Goal: Information Seeking & Learning: Learn about a topic

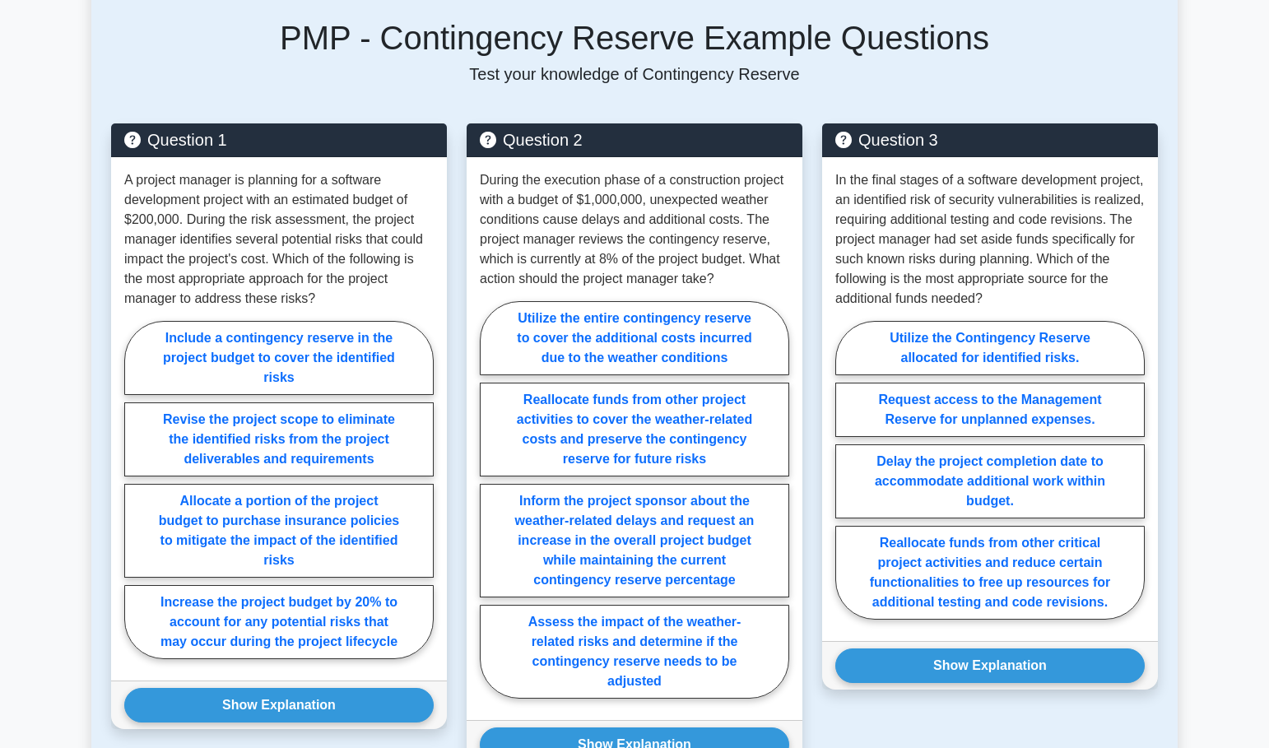
scroll to position [1564, 0]
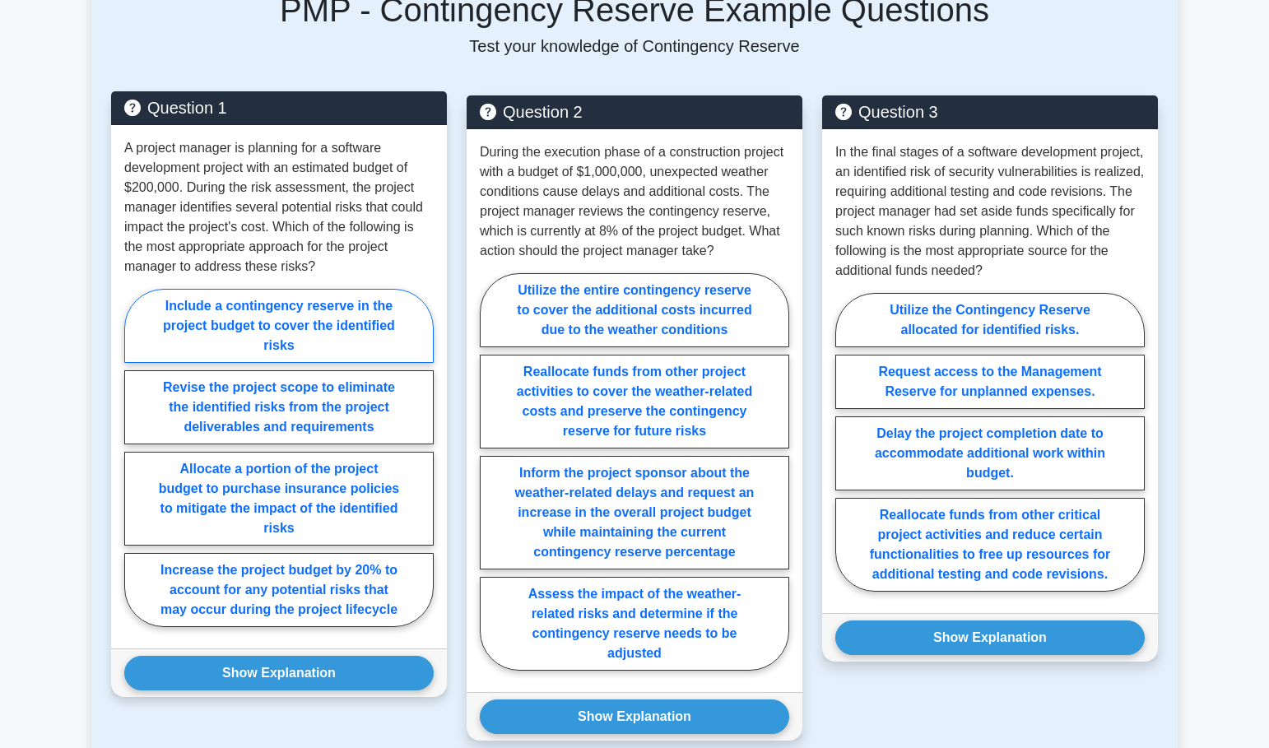
click at [171, 337] on label "Include a contingency reserve in the project budget to cover the identified ris…" at bounding box center [278, 326] width 309 height 74
click at [135, 458] on input "Include a contingency reserve in the project budget to cover the identified ris…" at bounding box center [129, 463] width 11 height 11
radio input "true"
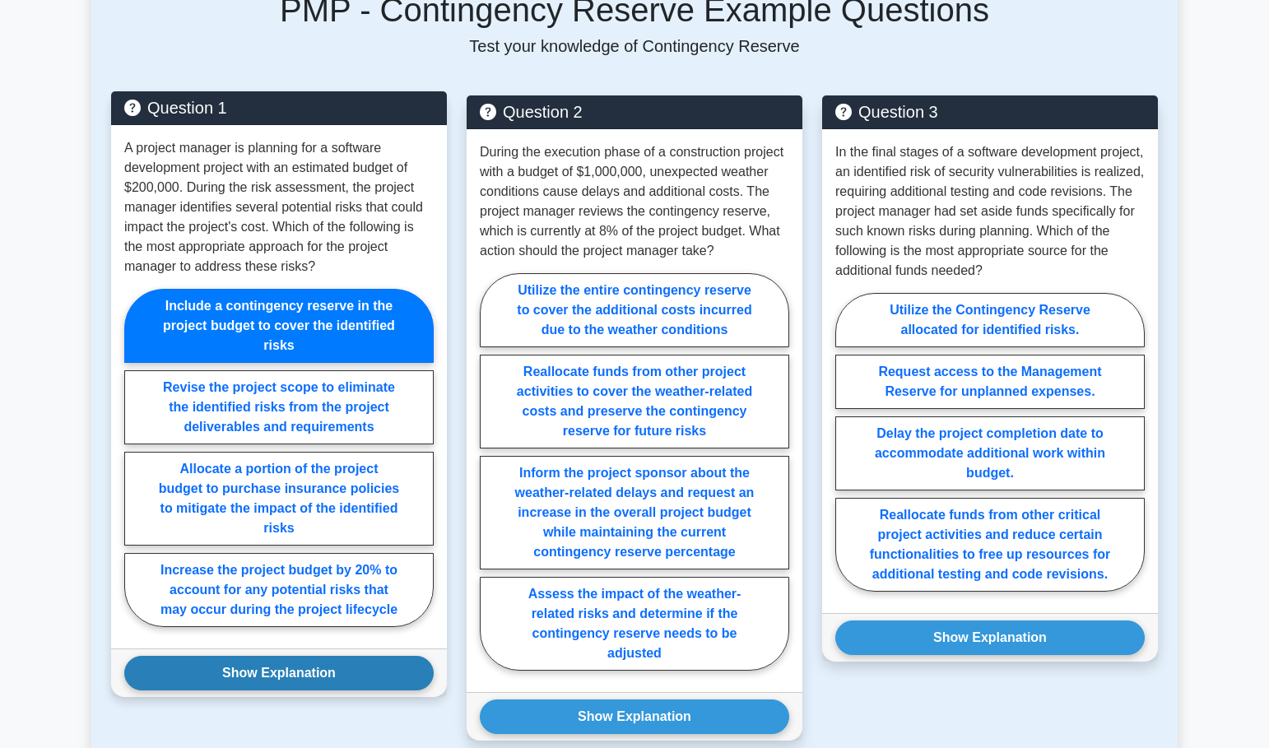
click at [207, 680] on button "Show Explanation" at bounding box center [278, 673] width 309 height 35
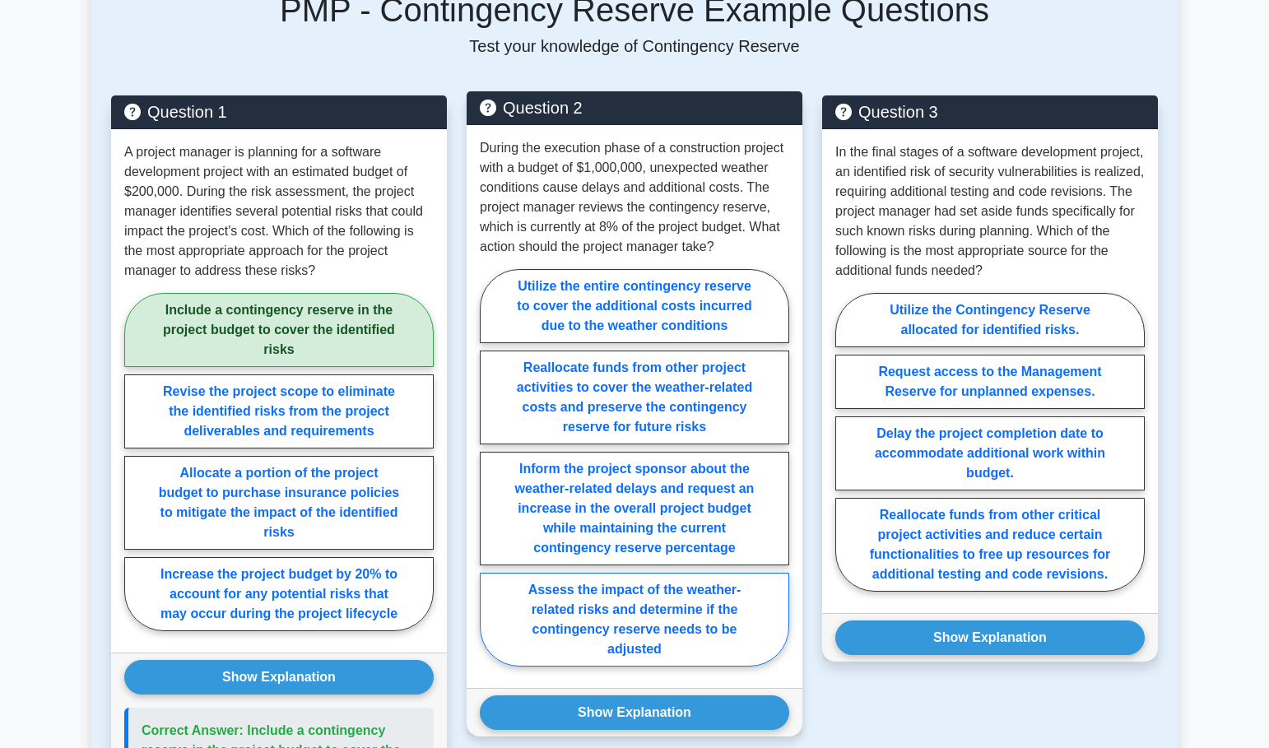
click at [533, 614] on label "Assess the impact of the weather-related risks and determine if the contingency…" at bounding box center [634, 620] width 309 height 94
click at [491, 478] on input "Assess the impact of the weather-related risks and determine if the contingency…" at bounding box center [485, 472] width 11 height 11
radio input "true"
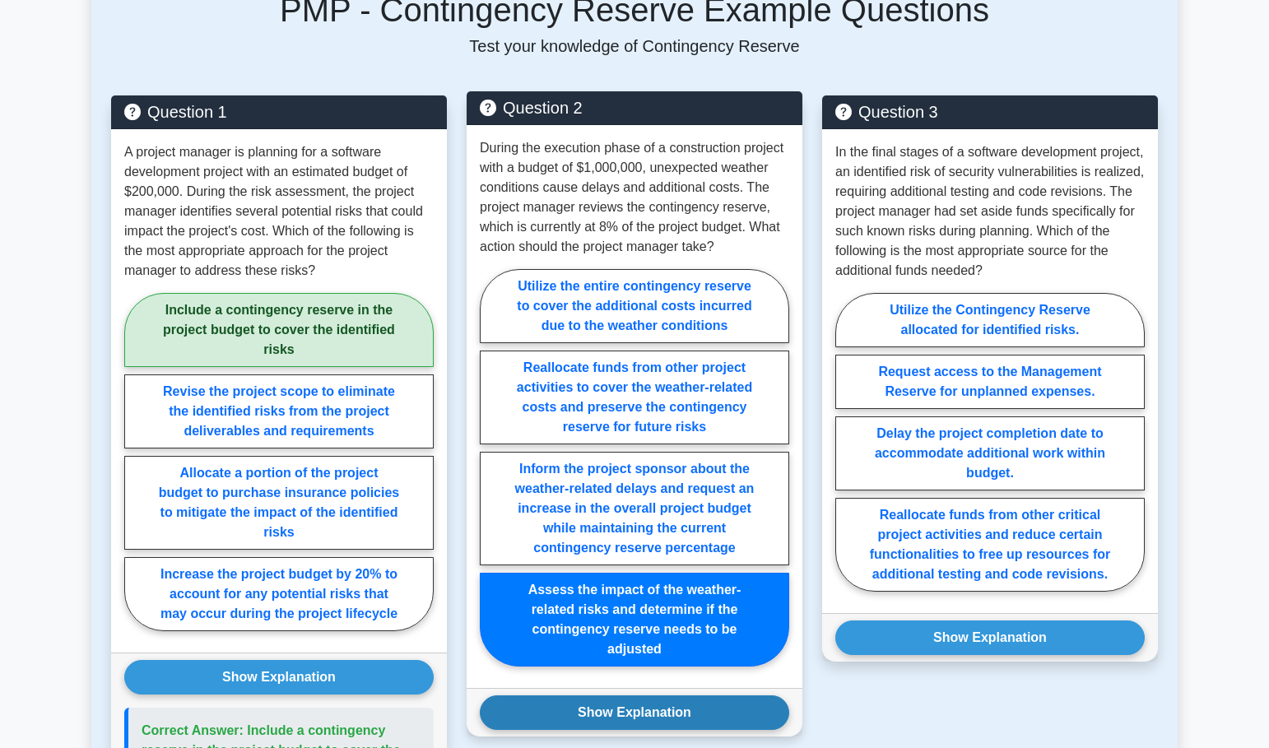
click at [544, 714] on button "Show Explanation" at bounding box center [634, 712] width 309 height 35
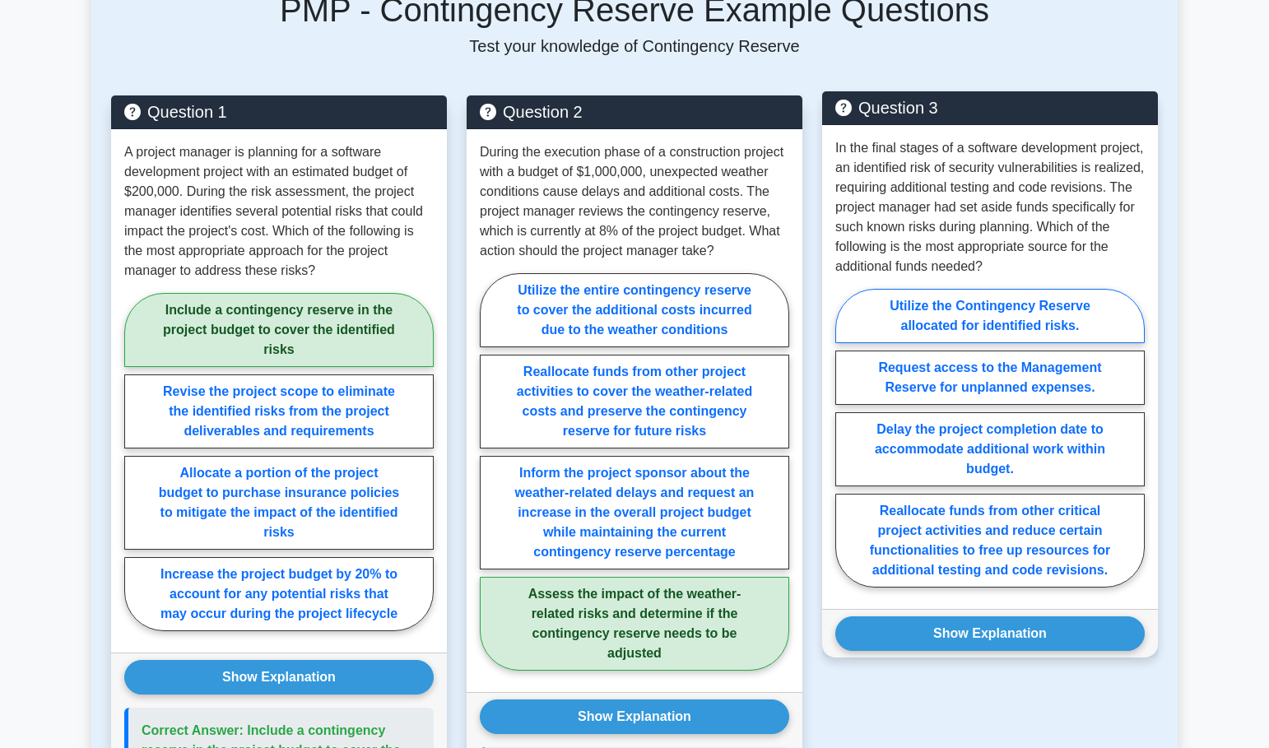
click at [903, 317] on label "Utilize the Contingency Reserve allocated for identified risks." at bounding box center [989, 316] width 309 height 54
click at [846, 438] on input "Utilize the Contingency Reserve allocated for identified risks." at bounding box center [840, 443] width 11 height 11
radio input "true"
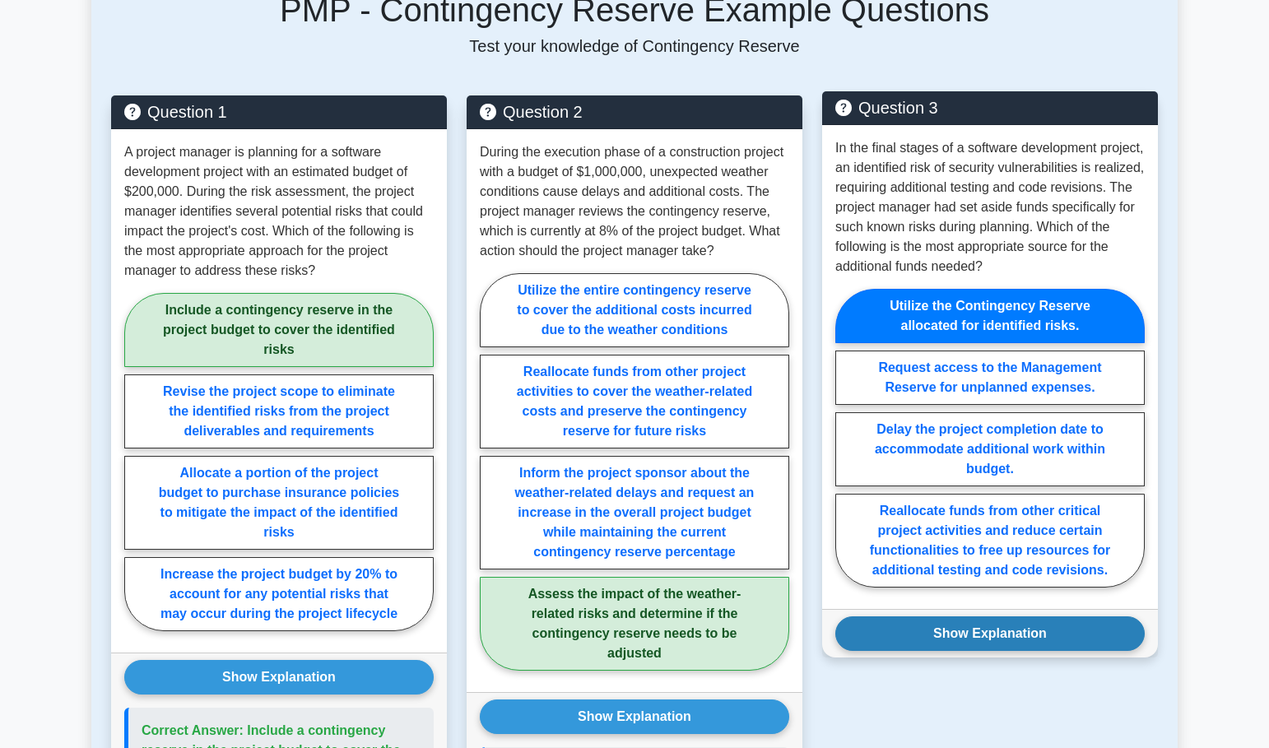
click at [965, 640] on button "Show Explanation" at bounding box center [989, 633] width 309 height 35
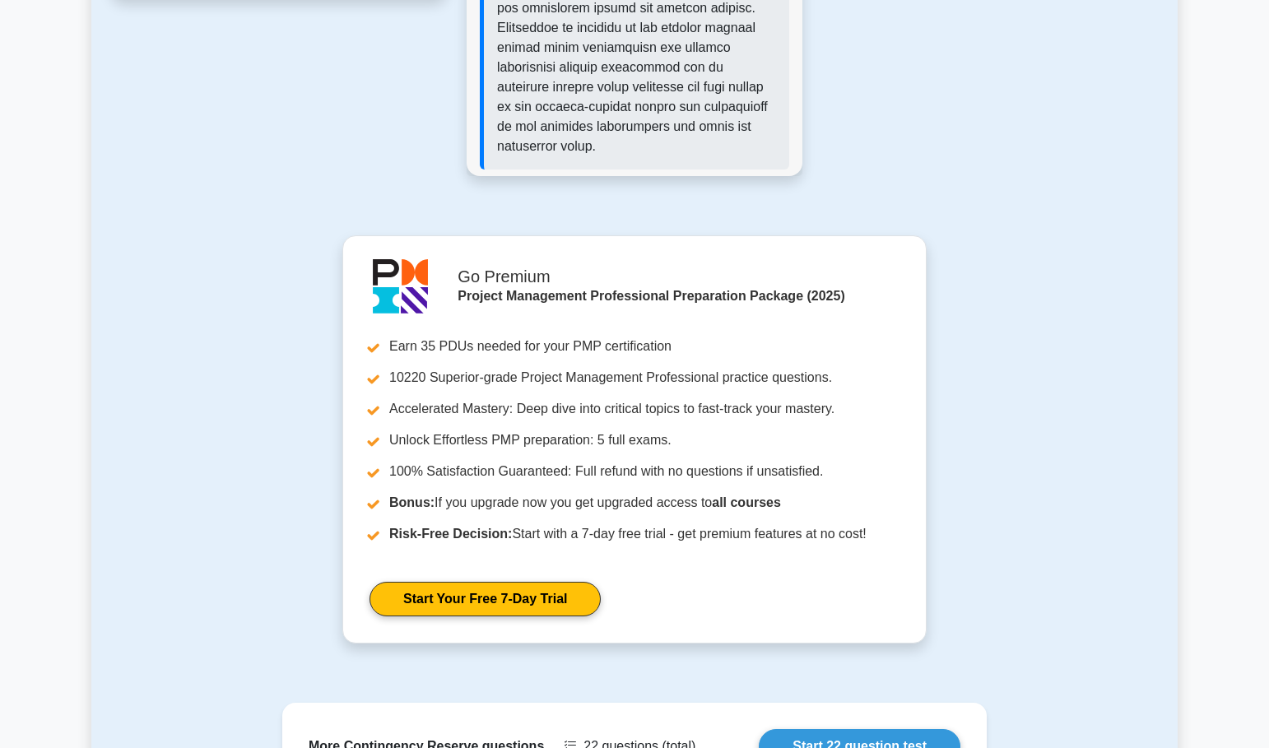
scroll to position [2881, 0]
